Goal: Transaction & Acquisition: Download file/media

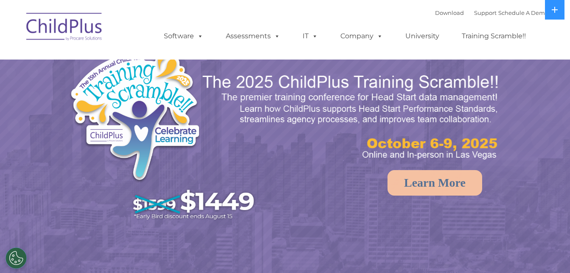
select select "MEDIUM"
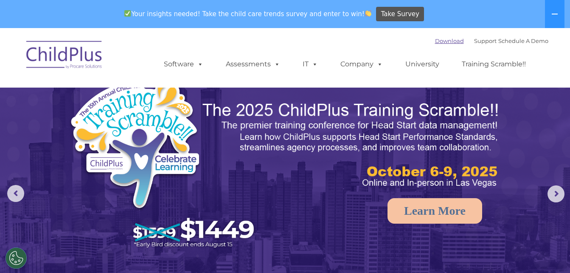
click at [435, 43] on link "Download" at bounding box center [449, 40] width 29 height 7
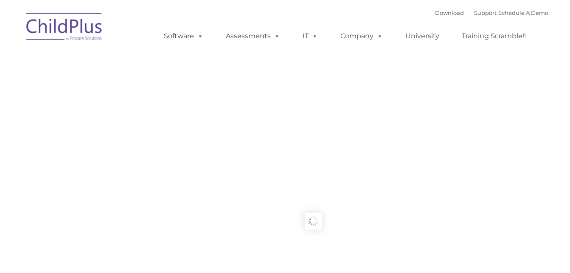
type input ""
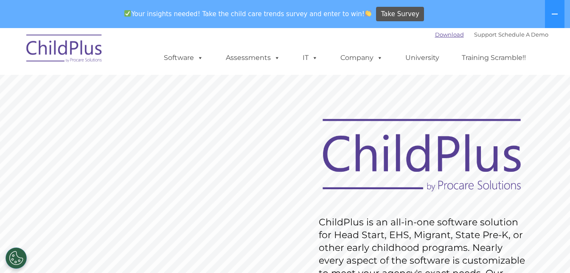
click at [446, 32] on link "Download" at bounding box center [449, 34] width 29 height 7
click at [438, 36] on link "Download" at bounding box center [449, 34] width 29 height 7
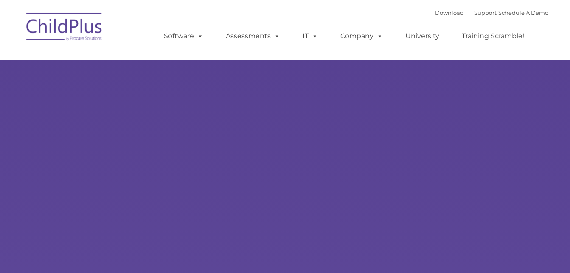
type input ""
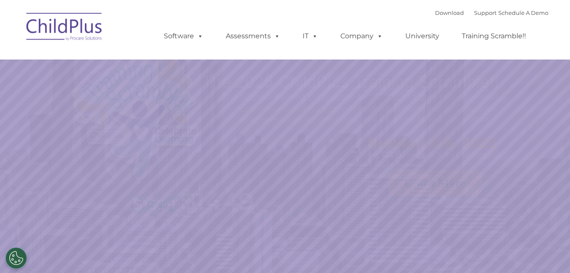
select select "MEDIUM"
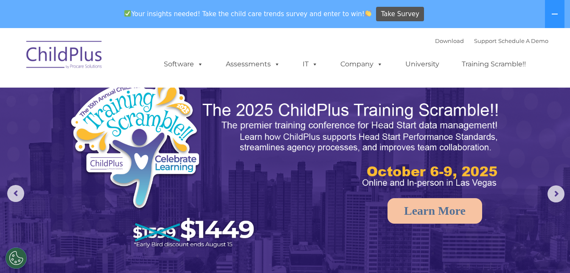
click at [440, 36] on div "Download Support | Schedule A Demo " at bounding box center [491, 40] width 113 height 13
click at [443, 41] on link "Download" at bounding box center [449, 40] width 29 height 7
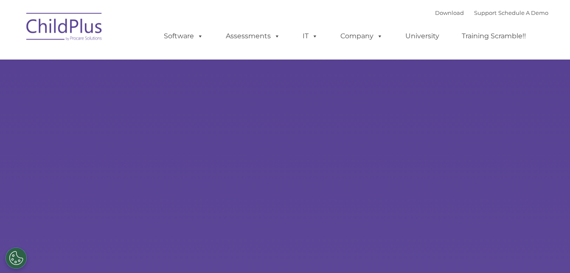
type input ""
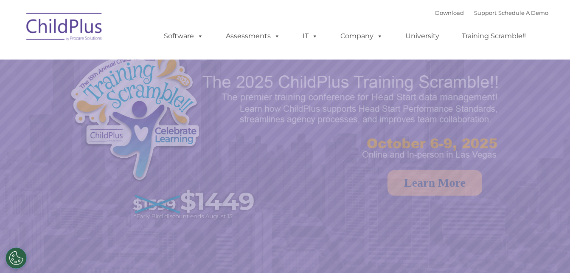
select select "MEDIUM"
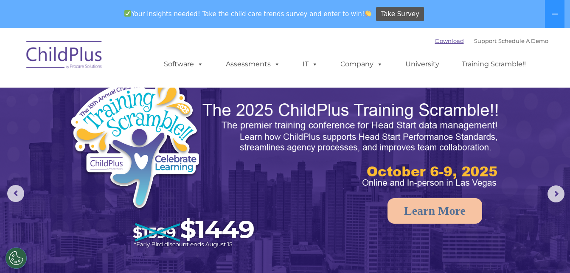
click at [443, 41] on link "Download" at bounding box center [449, 40] width 29 height 7
